Goal: Task Accomplishment & Management: Use online tool/utility

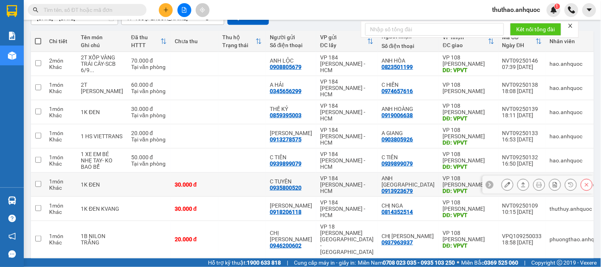
scroll to position [37, 0]
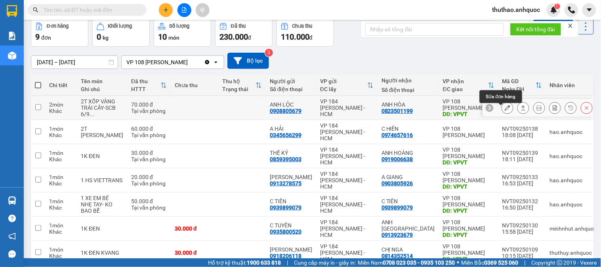
click at [505, 111] on icon at bounding box center [508, 108] width 6 height 6
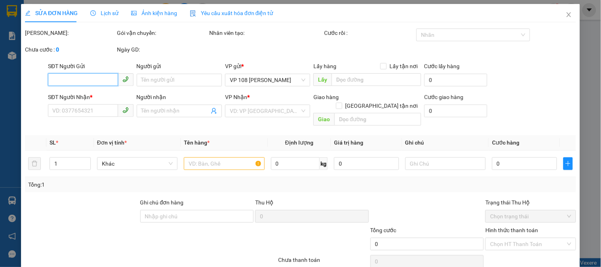
type input "0908805679"
type input "ANH LỘC"
type input "0823501199"
type input "ANH HÒA"
type input "VPVT"
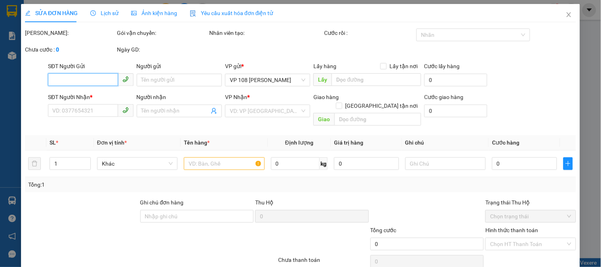
type input "70.000"
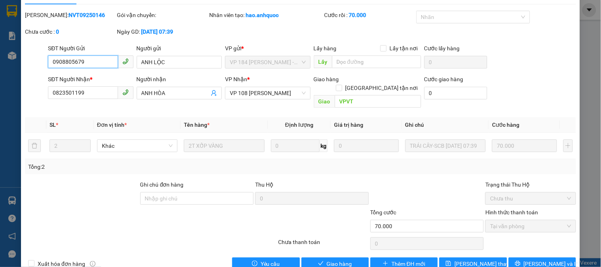
scroll to position [28, 0]
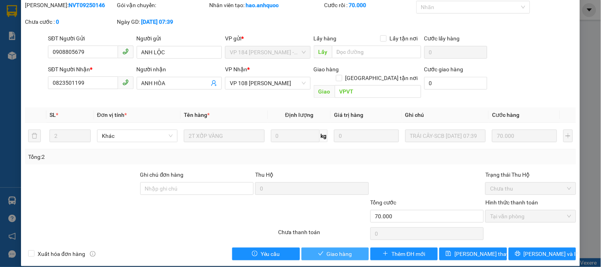
click at [339, 250] on span "Giao hàng" at bounding box center [339, 254] width 25 height 9
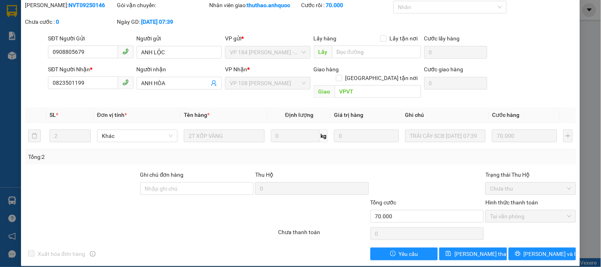
scroll to position [0, 0]
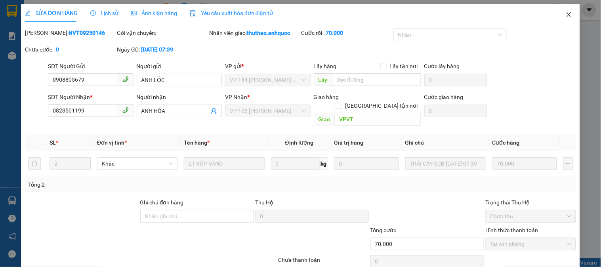
click at [566, 13] on icon "close" at bounding box center [569, 14] width 6 height 6
